Goal: Information Seeking & Learning: Learn about a topic

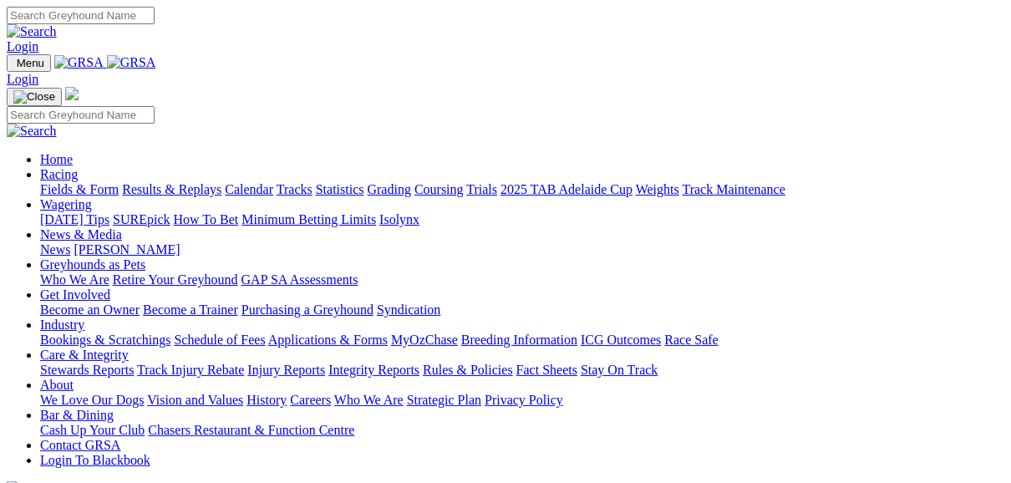
click at [68, 182] on link "Fields & Form" at bounding box center [79, 189] width 79 height 14
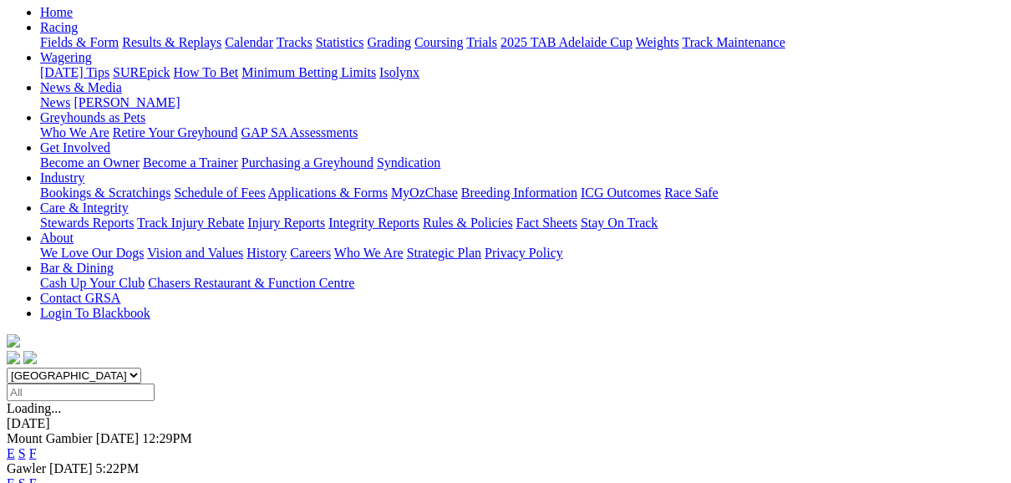
scroll to position [201, 0]
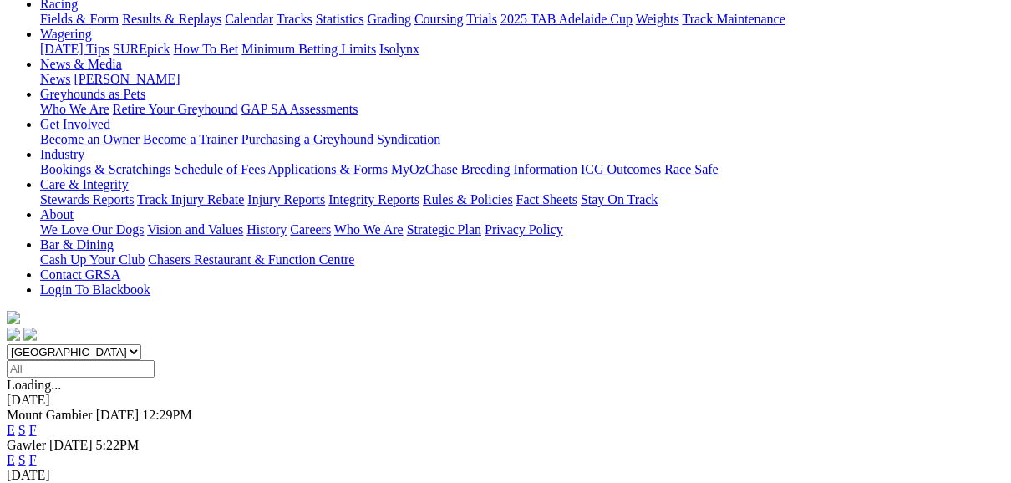
click at [37, 423] on link "F" at bounding box center [33, 430] width 8 height 14
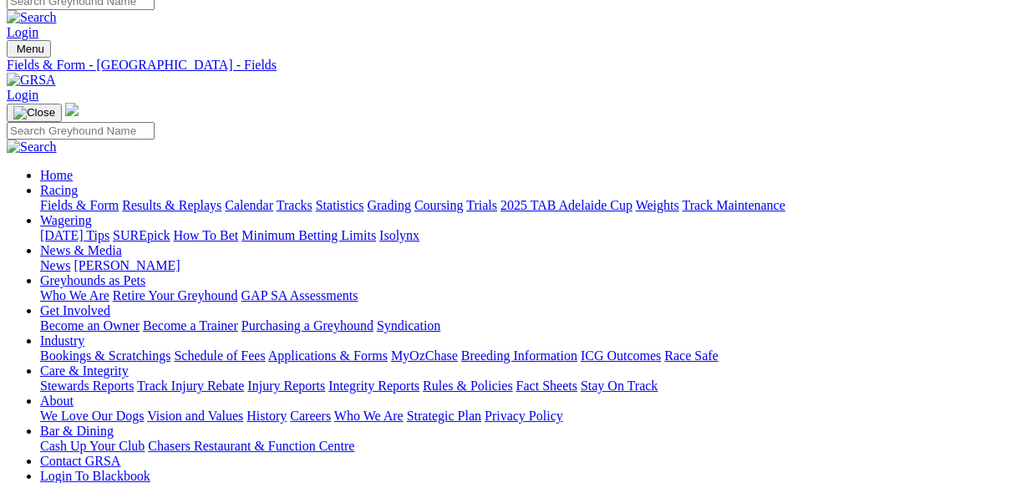
scroll to position [12, 0]
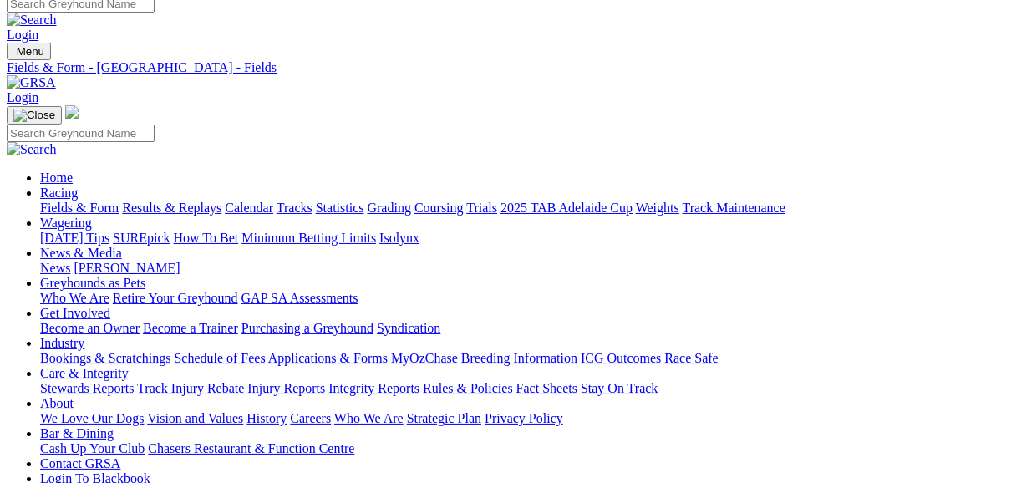
click at [80, 201] on link "Fields & Form" at bounding box center [79, 208] width 79 height 14
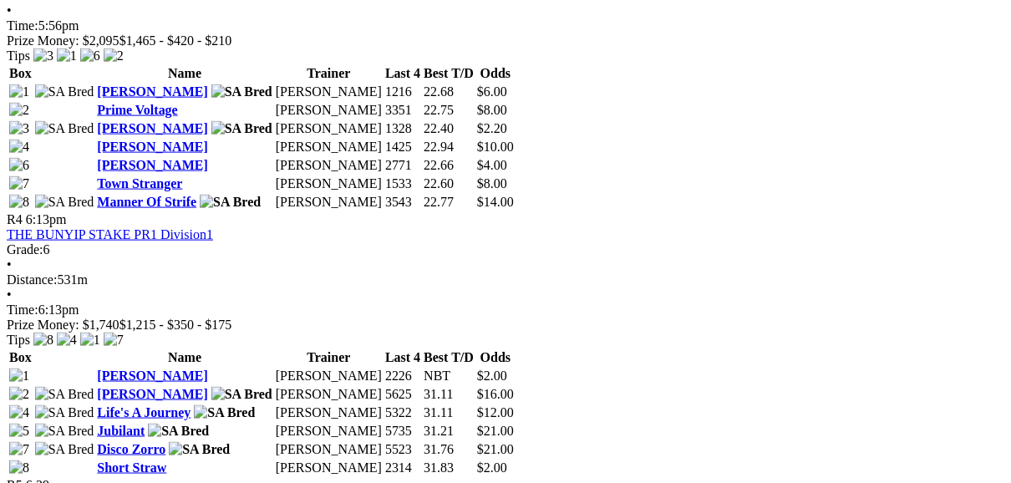
scroll to position [1471, 0]
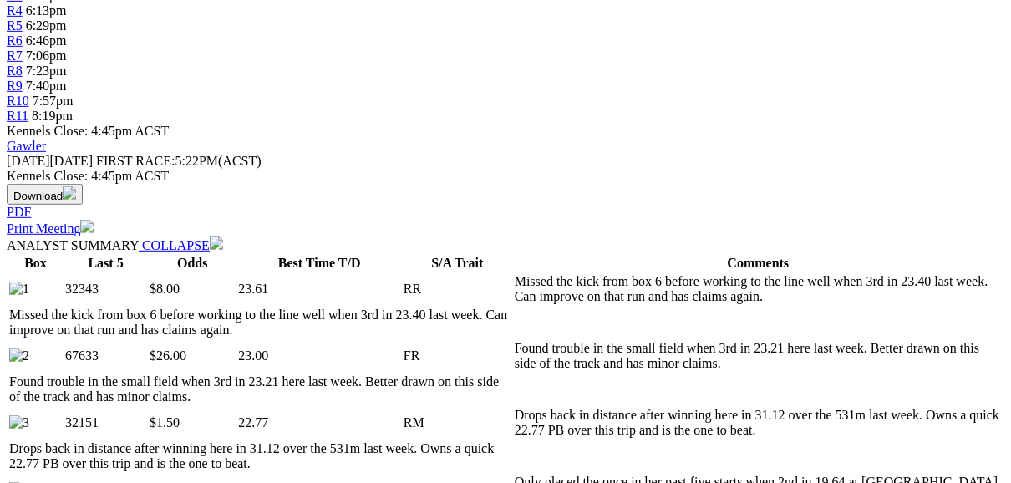
scroll to position [668, 0]
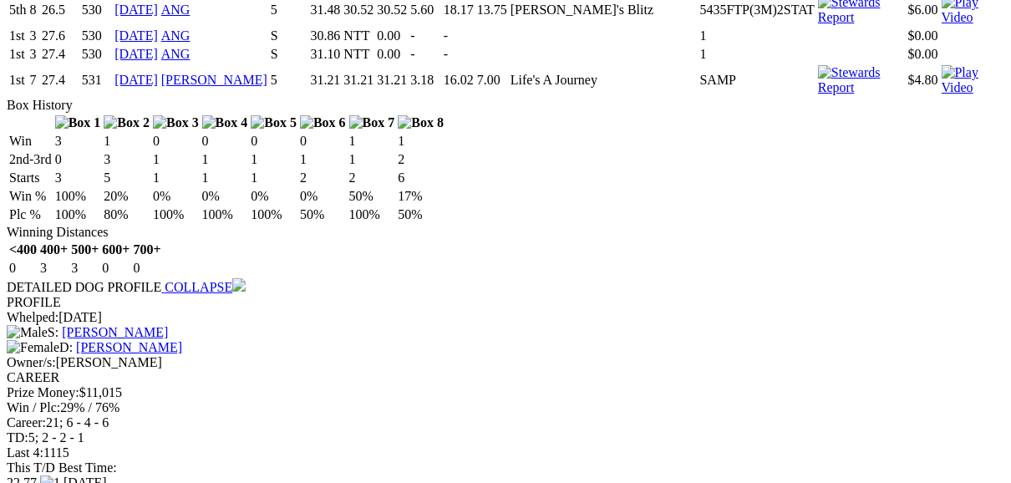
scroll to position [3610, 0]
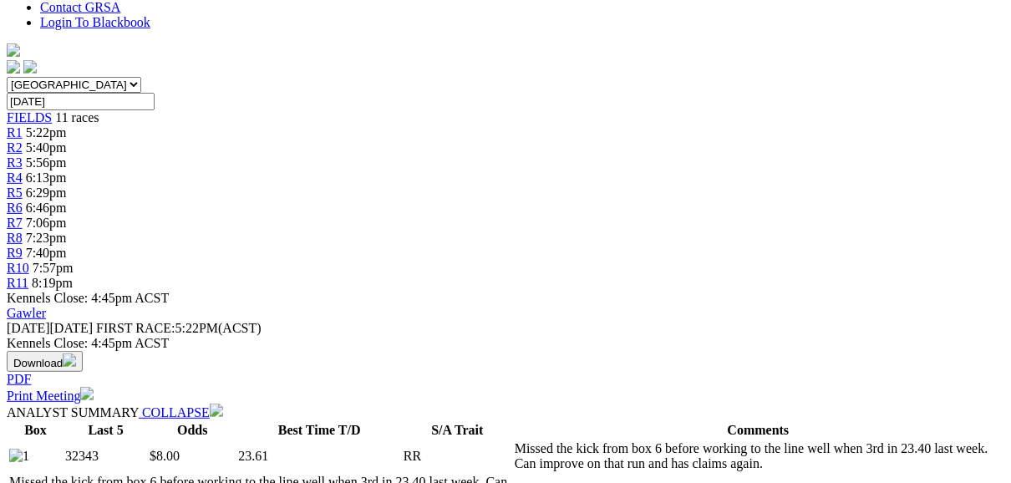
scroll to position [201, 0]
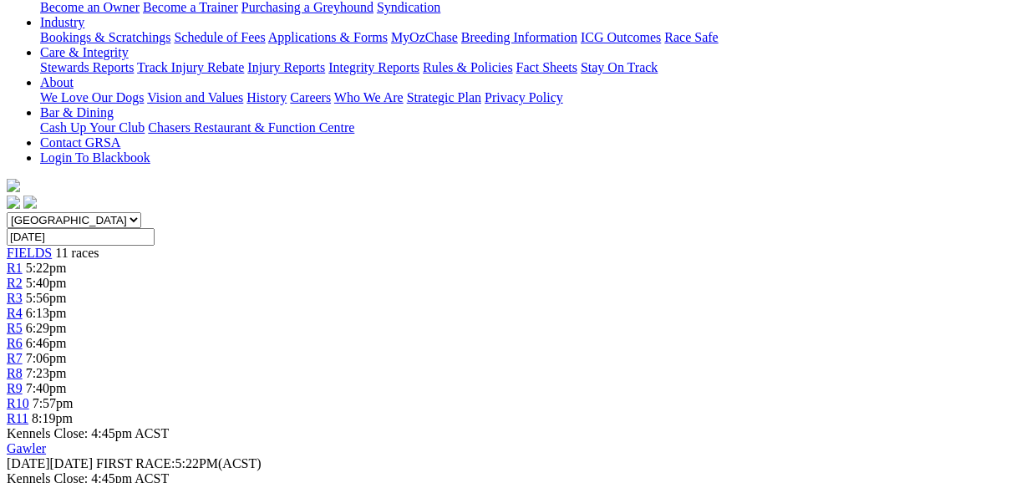
scroll to position [334, 0]
